Goal: Complete application form

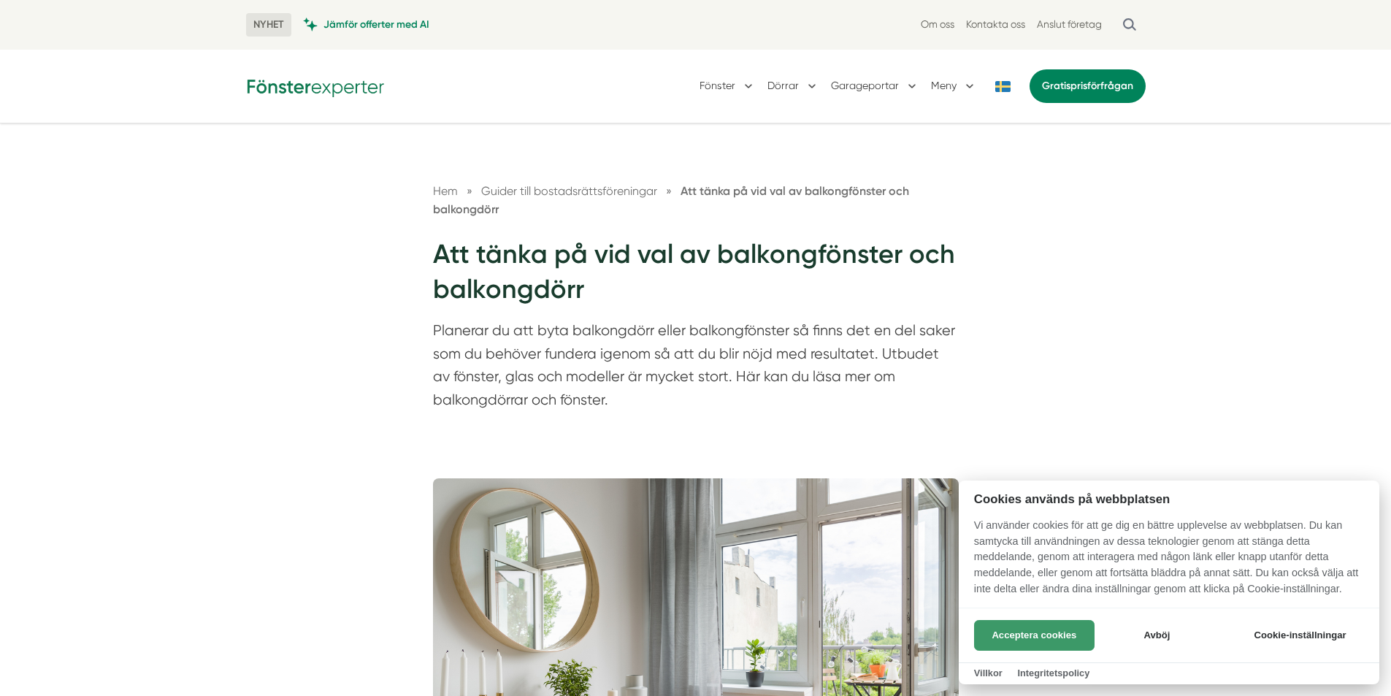
click at [1004, 628] on button "Acceptera cookies" at bounding box center [1034, 635] width 121 height 31
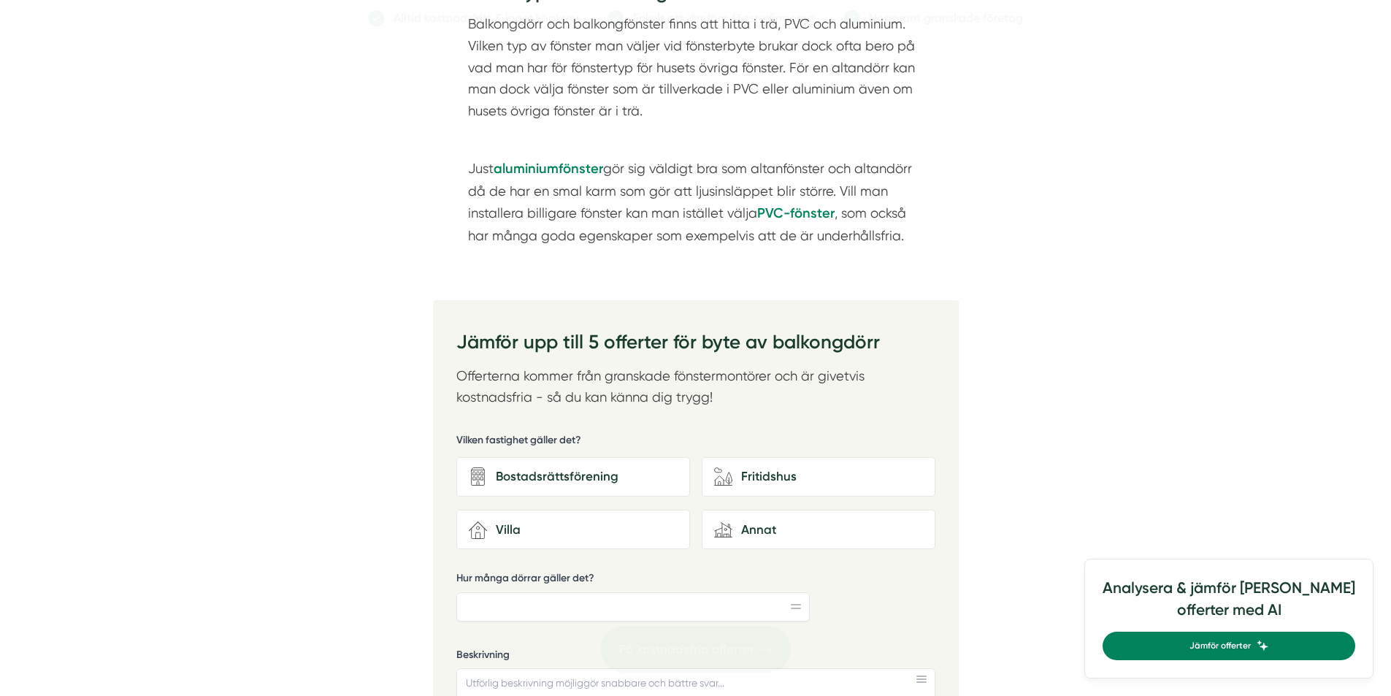
scroll to position [2045, 0]
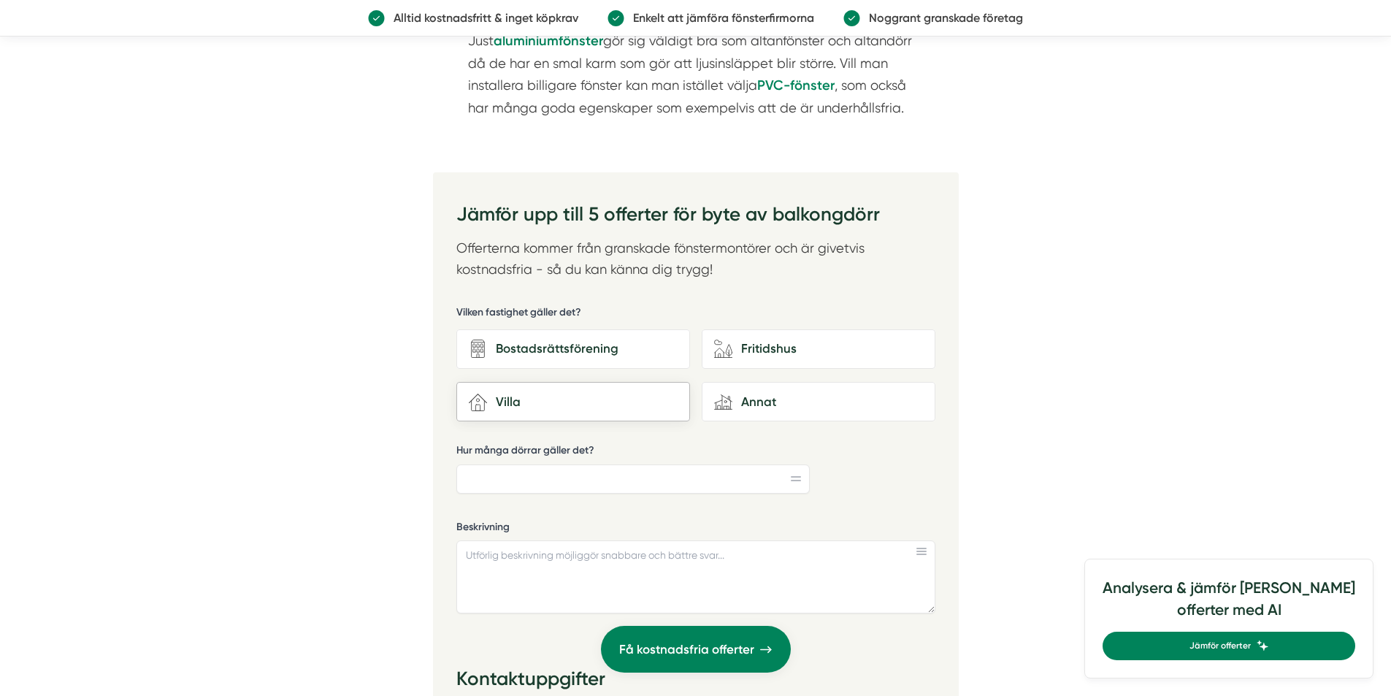
click at [603, 397] on div "Villa" at bounding box center [582, 402] width 191 height 20
click at [0, 0] on input "house-3 Villa" at bounding box center [0, 0] width 0 height 0
click at [544, 475] on input "Hur många dörrar gäller det?" at bounding box center [633, 479] width 354 height 29
type input "2"
click at [543, 554] on textarea "Beskrivning" at bounding box center [695, 576] width 479 height 73
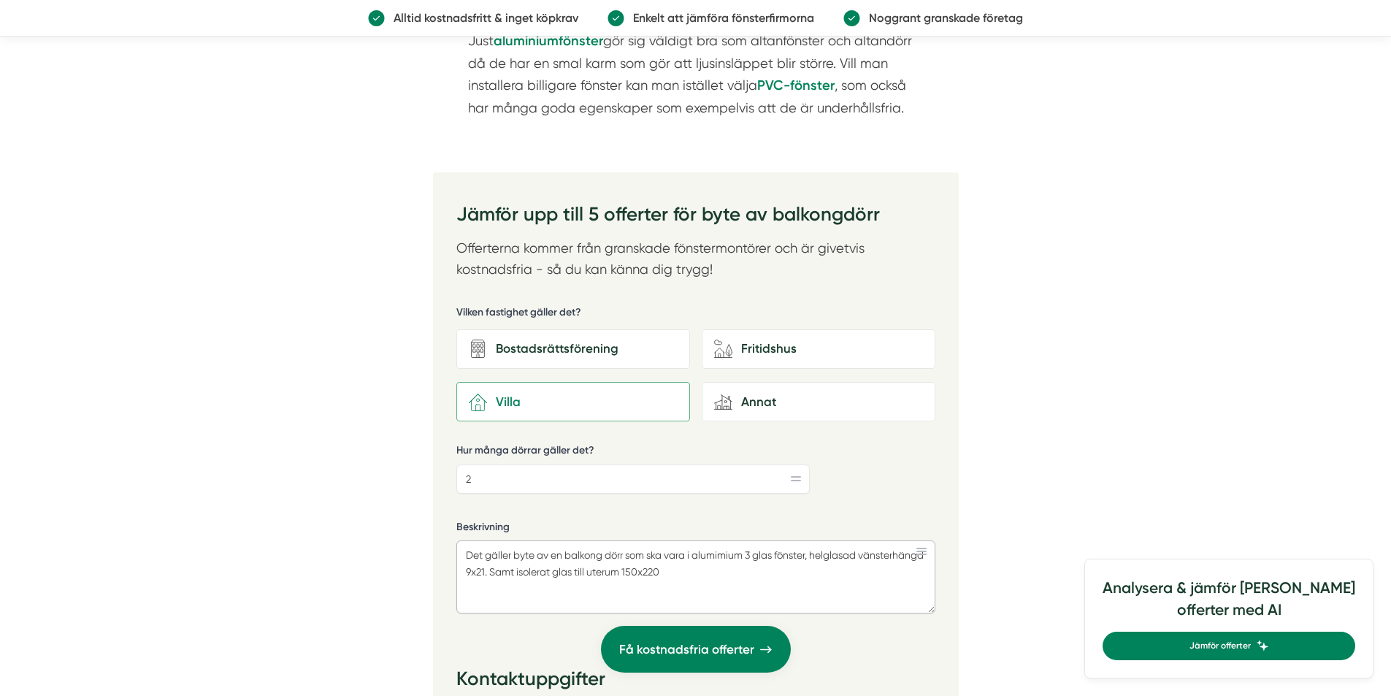
click at [746, 578] on textarea "Det gäller byte av en balkong dörr som ska vara i alumimium 3 glas fönster, hel…" at bounding box center [695, 576] width 479 height 73
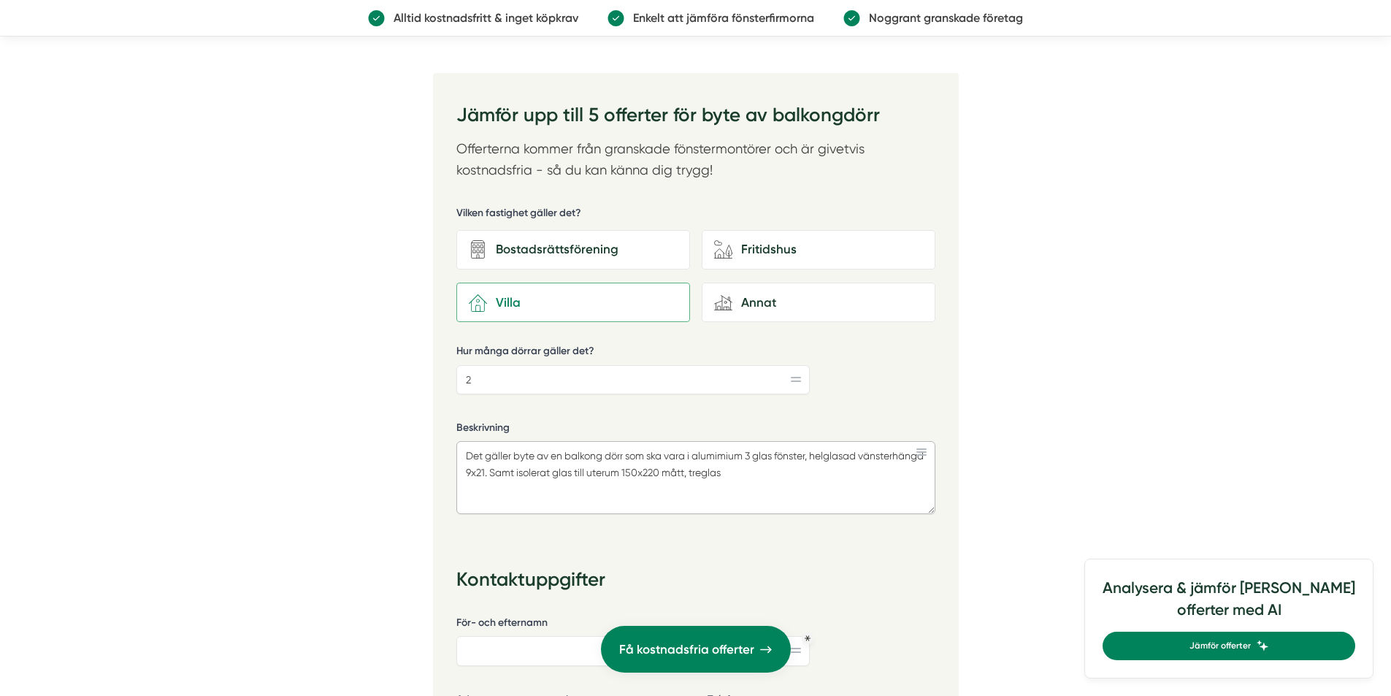
scroll to position [2410, 0]
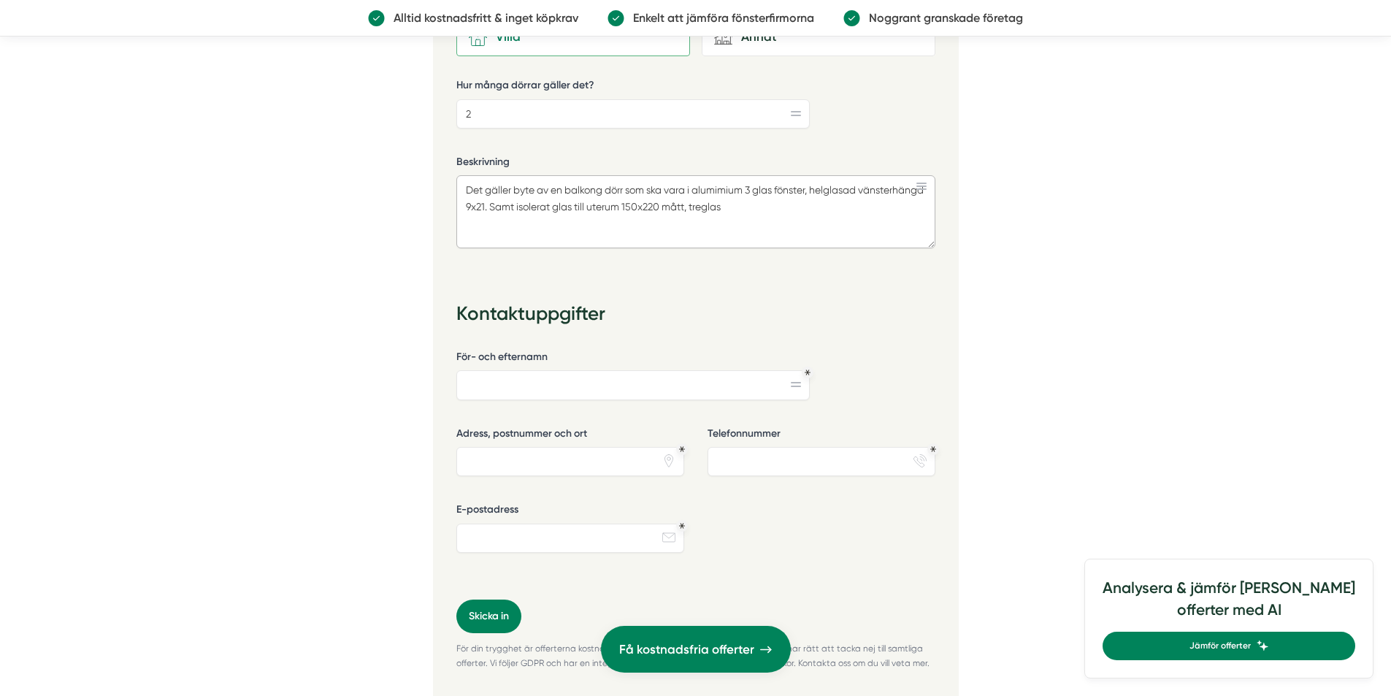
type textarea "Det gäller byte av en balkong dörr som ska vara i alumimium 3 glas fönster, hel…"
click at [549, 374] on input "För- och efternamn" at bounding box center [633, 384] width 354 height 29
type input "Stefan Engroos"
type input "Smedvägen 49, Tullinge"
type input "0739258899"
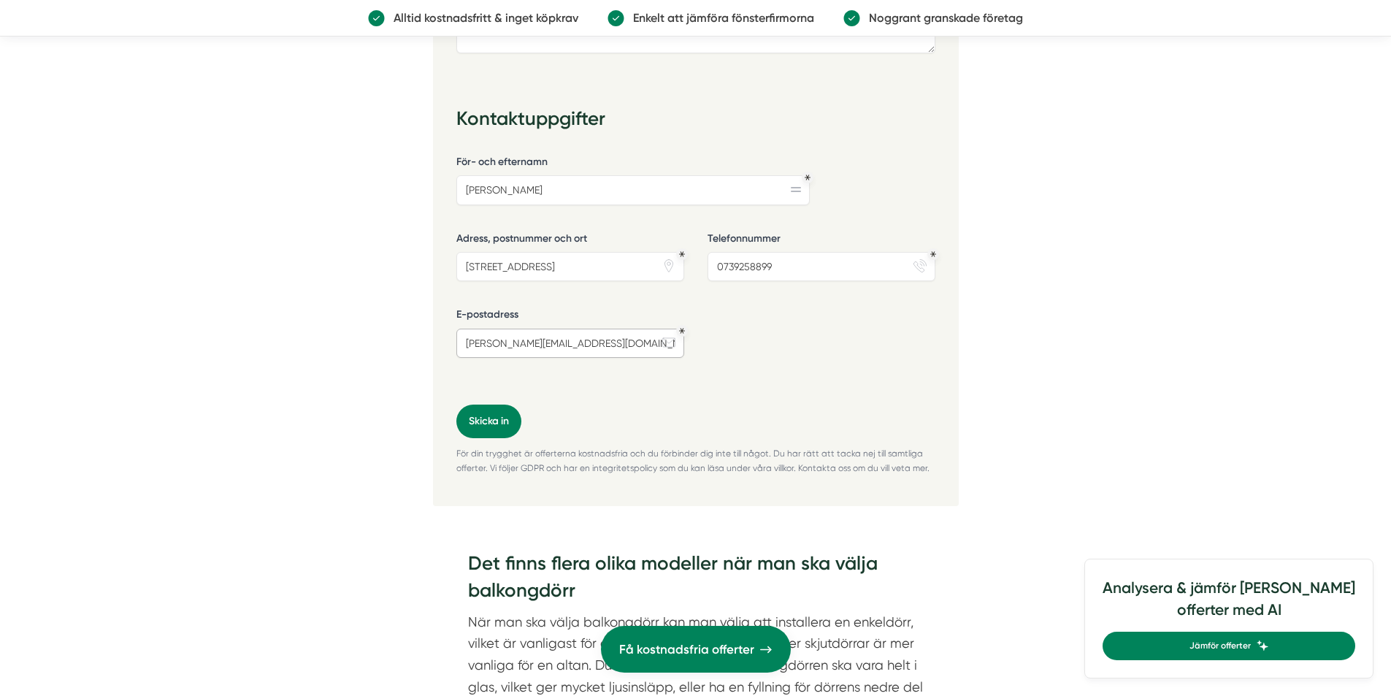
scroll to position [2629, 0]
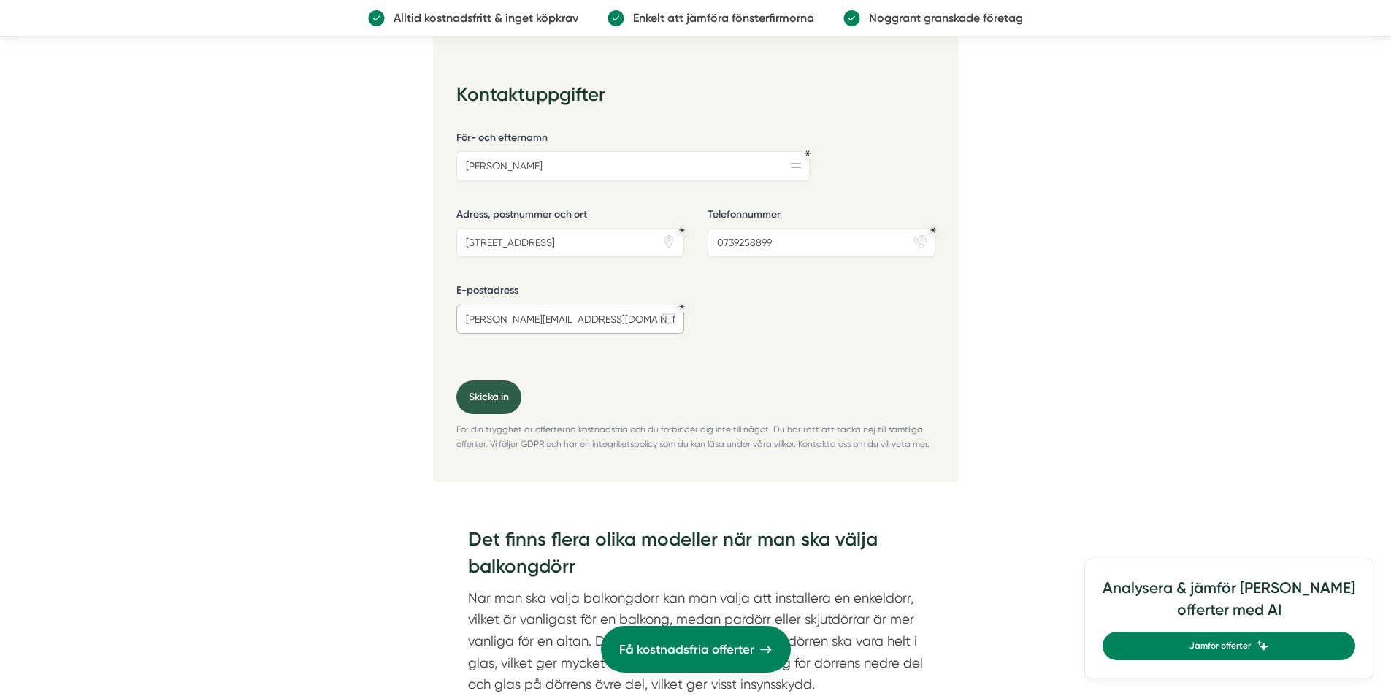
type input "stefan.engroos@svenskfast.se"
click at [489, 406] on button "Skicka in" at bounding box center [488, 398] width 65 height 34
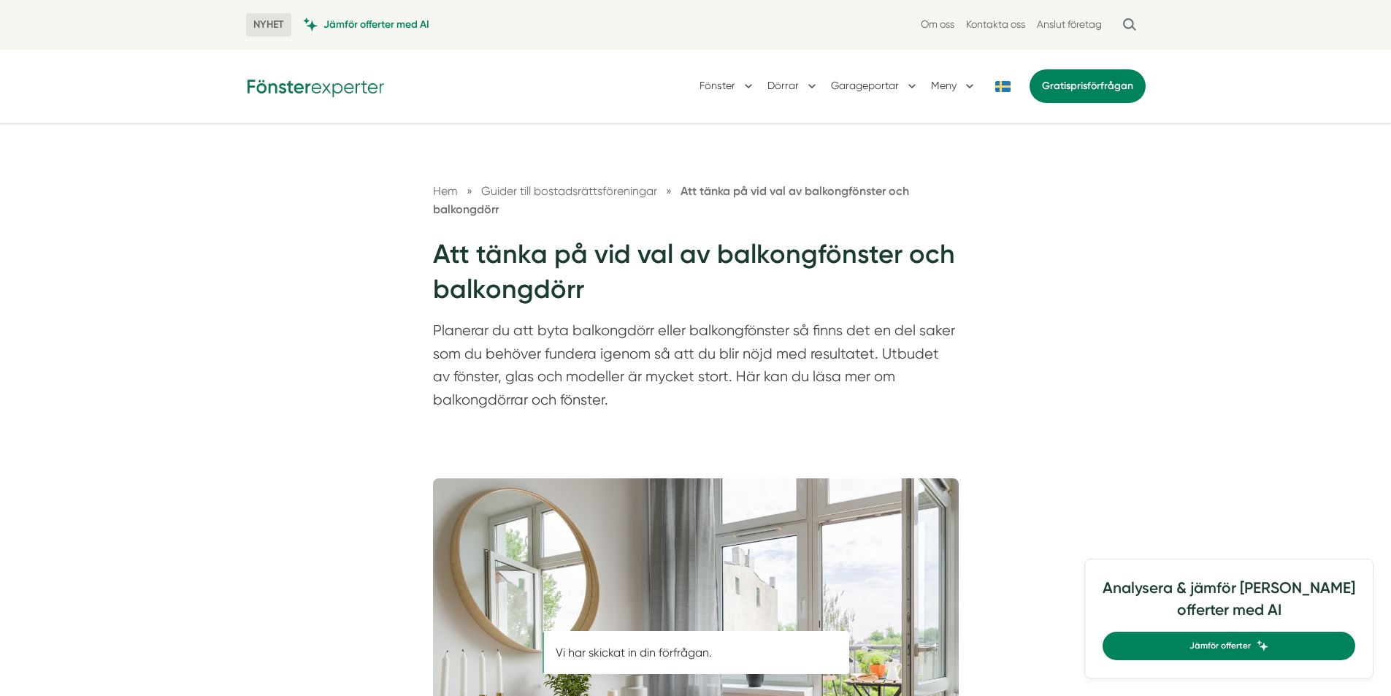
scroll to position [112, 0]
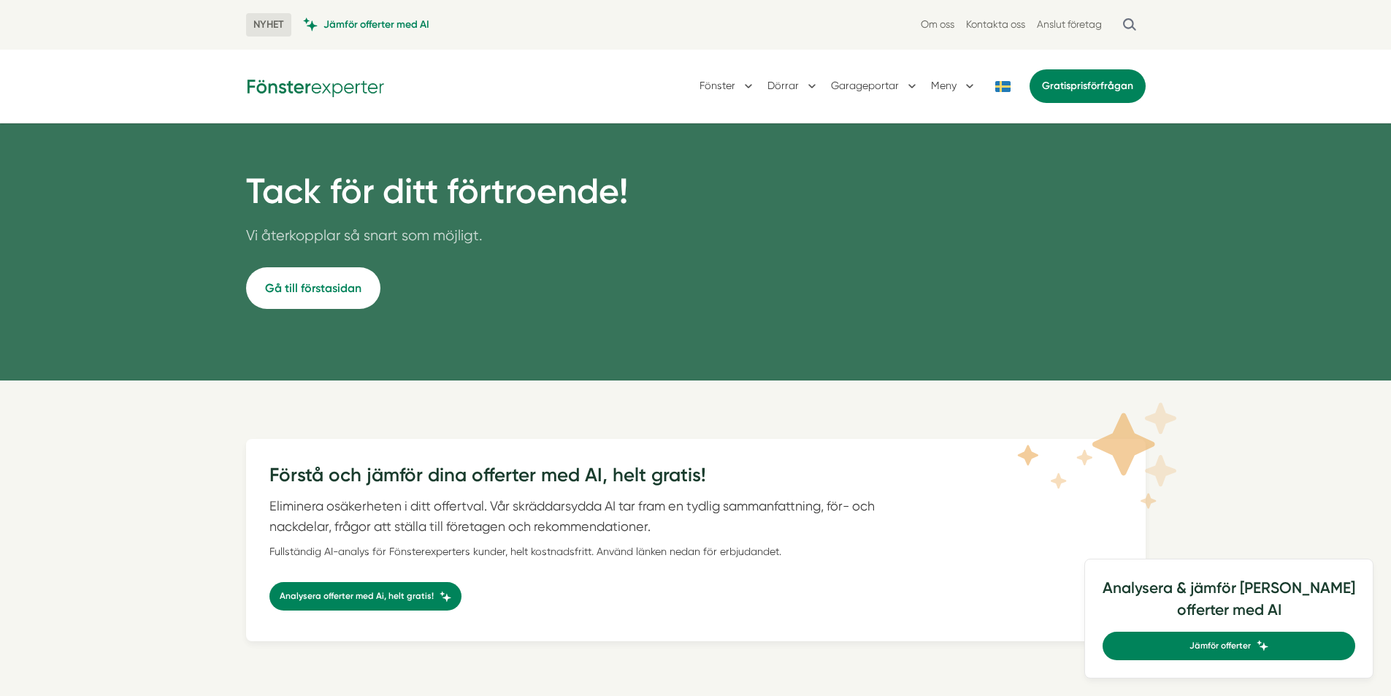
scroll to position [296, 0]
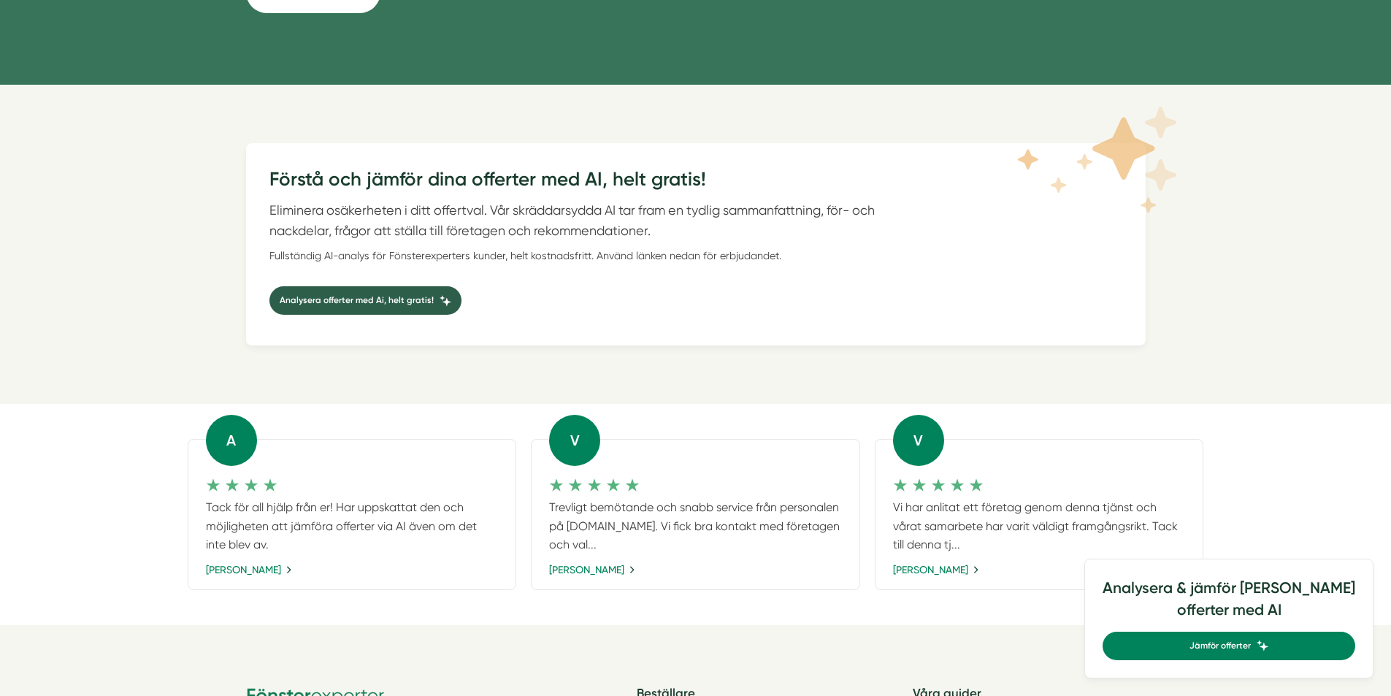
click at [364, 300] on span "Analysera offerter med Ai, helt gratis!" at bounding box center [357, 301] width 154 height 14
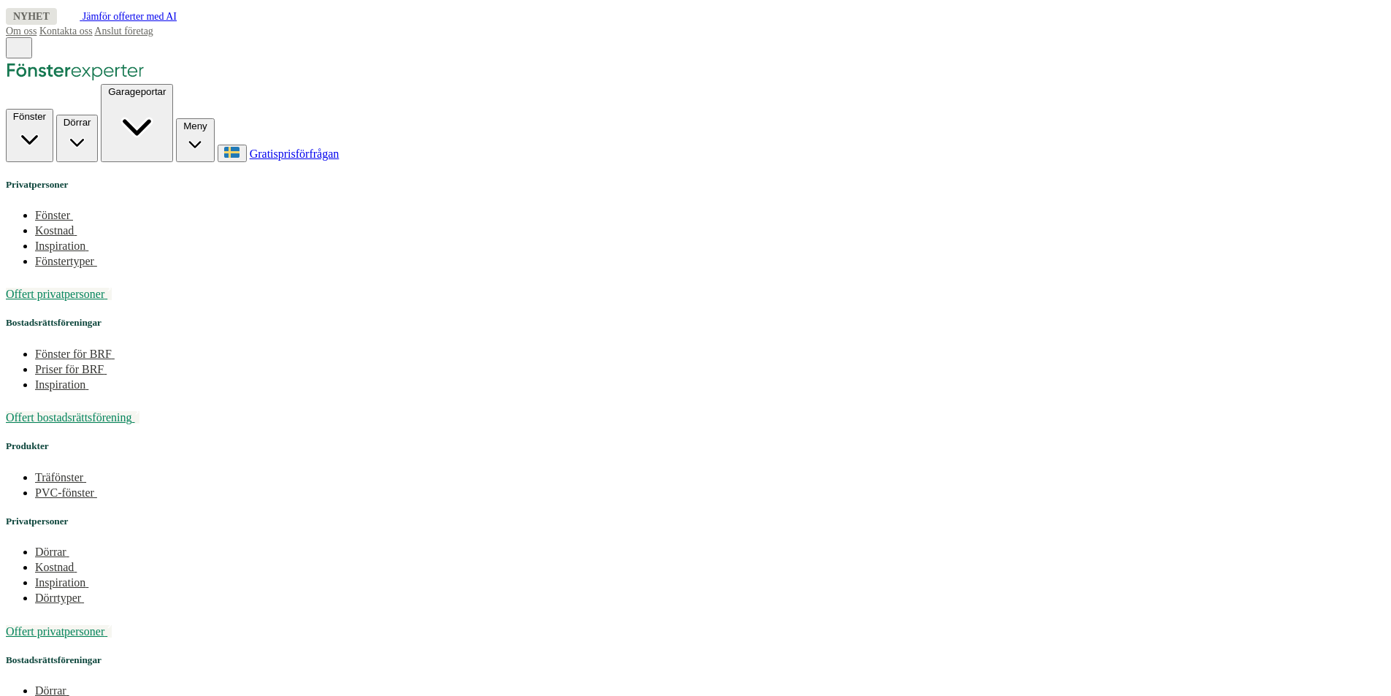
click at [145, 81] on img at bounding box center [75, 69] width 139 height 23
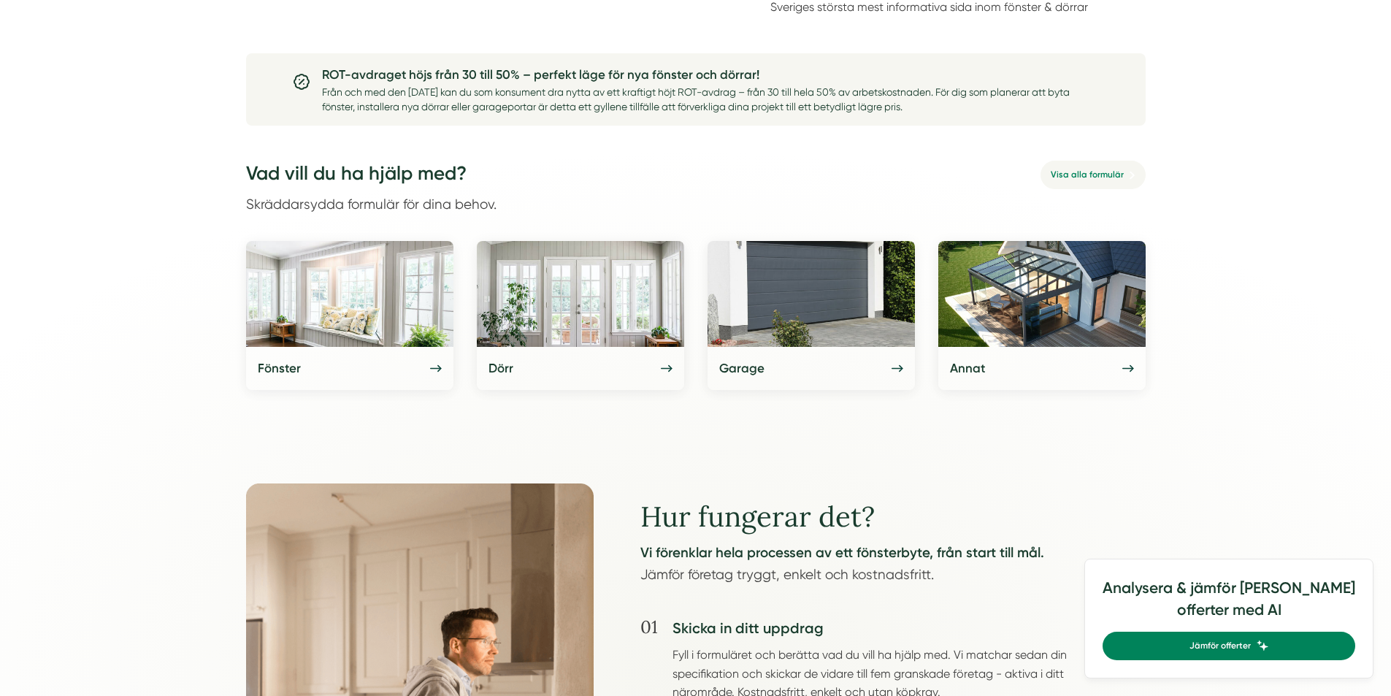
scroll to position [584, 0]
